Goal: Navigation & Orientation: Find specific page/section

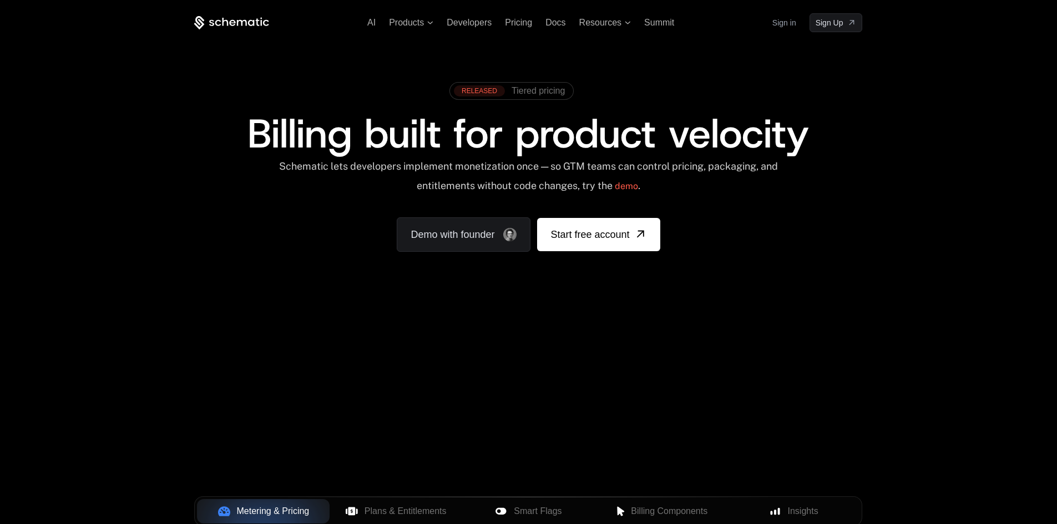
click at [426, 132] on span "Billing built for product velocity" at bounding box center [527, 133] width 561 height 53
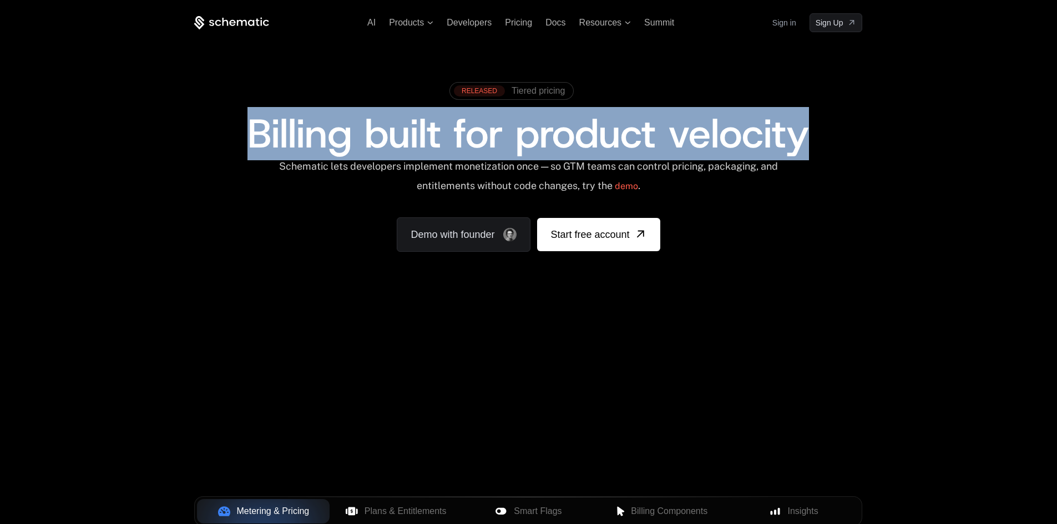
drag, startPoint x: 247, startPoint y: 132, endPoint x: 827, endPoint y: 130, distance: 580.4
click at [827, 130] on div "Billing built for product velocity" at bounding box center [528, 134] width 668 height 40
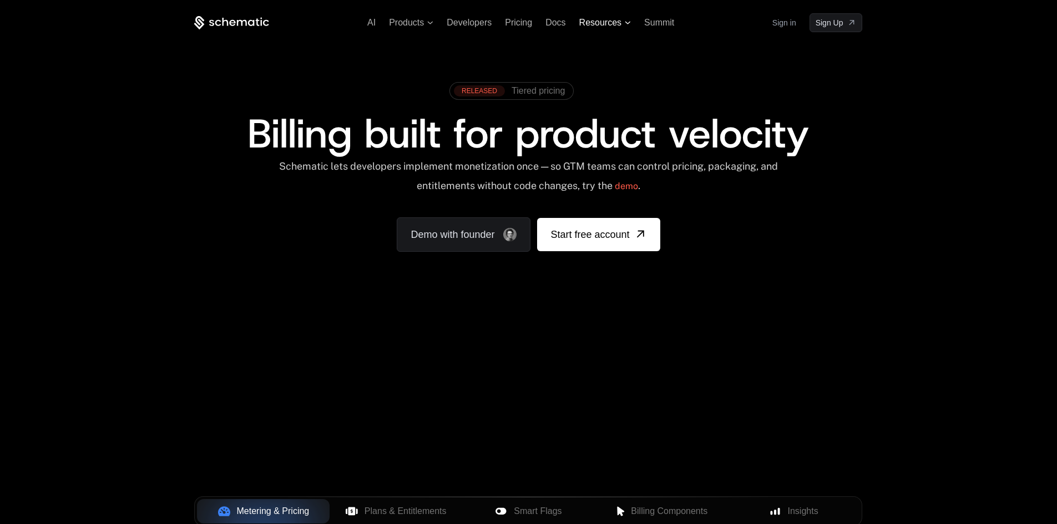
click at [600, 27] on span "Resources" at bounding box center [600, 23] width 42 height 10
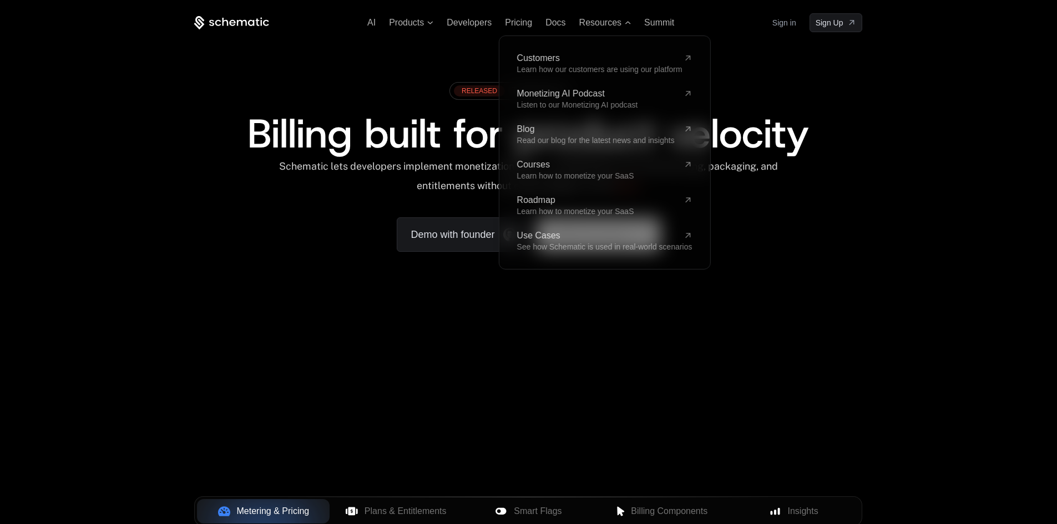
click at [352, 107] on span "Billing built for product velocity" at bounding box center [527, 133] width 561 height 53
click at [457, 113] on span "Billing built for product velocity" at bounding box center [527, 133] width 561 height 53
click at [608, 23] on span "Resources" at bounding box center [600, 23] width 42 height 10
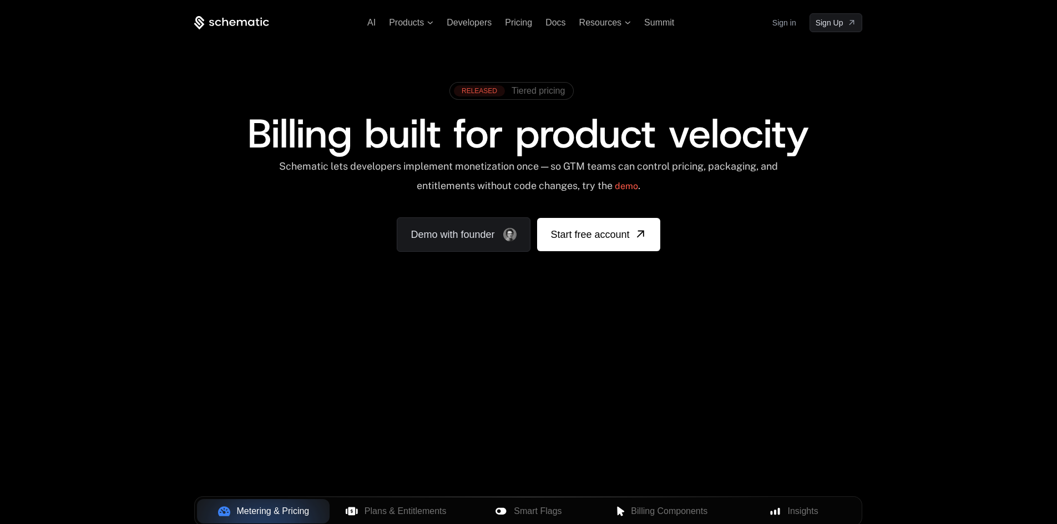
click at [495, 93] on div "RELEASED" at bounding box center [479, 90] width 51 height 11
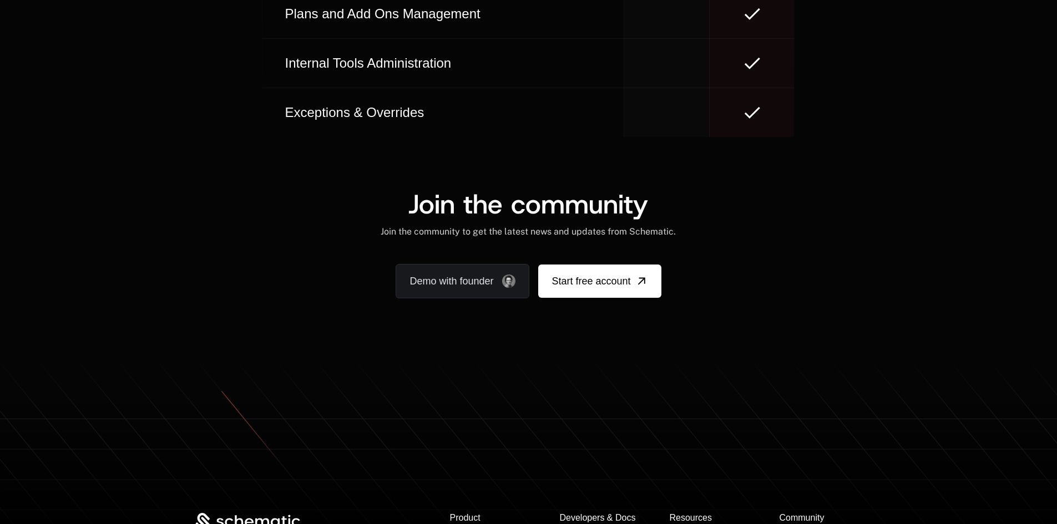
scroll to position [6882, 0]
